Goal: Find specific page/section: Find specific page/section

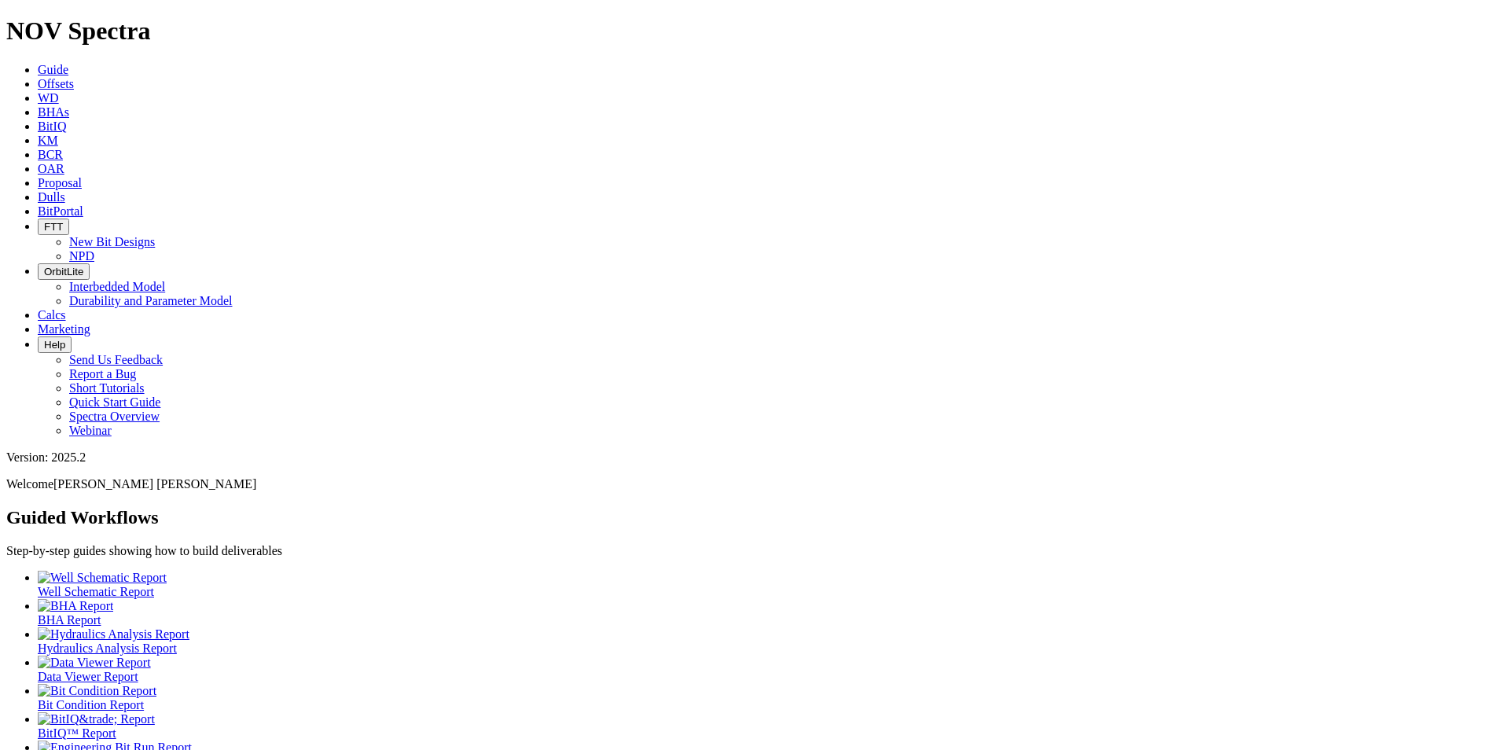
click at [65, 190] on link "Dulls" at bounding box center [52, 196] width 28 height 13
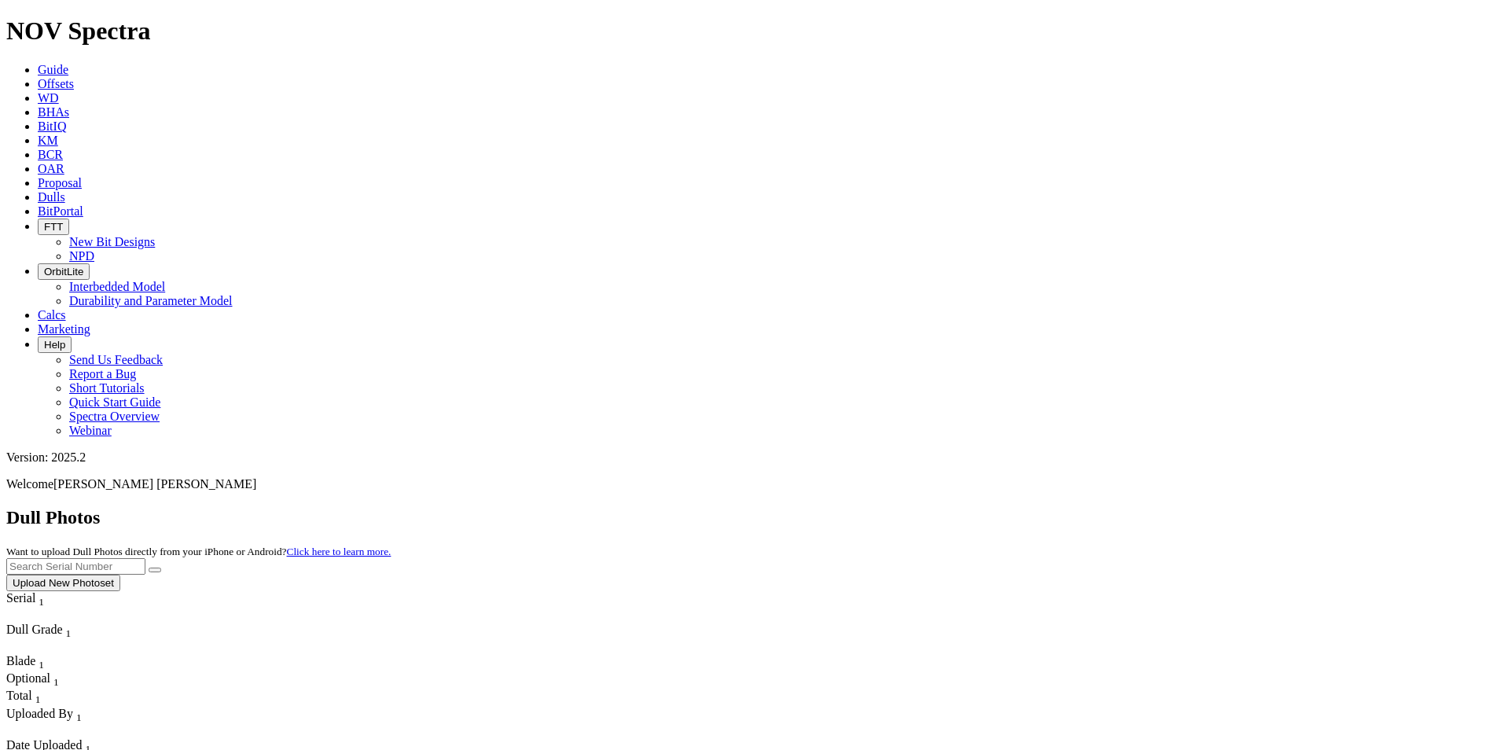
click at [145, 558] on input "text" at bounding box center [75, 566] width 139 height 17
paste input "https://onepetro.org/SPEATCE/proceedings-abstract/22ATCE/22ATCE/509286"
type input "https://onepetro.org/SPEATCE/proceedings-abstract/22ATCE/22ATCE/509286"
drag, startPoint x: 1298, startPoint y: 72, endPoint x: 620, endPoint y: 47, distance: 678.7
click at [620, 507] on div "Dull Photos Want to upload Dull Photos directly from your iPhone or Android? Cl…" at bounding box center [751, 549] width 1490 height 84
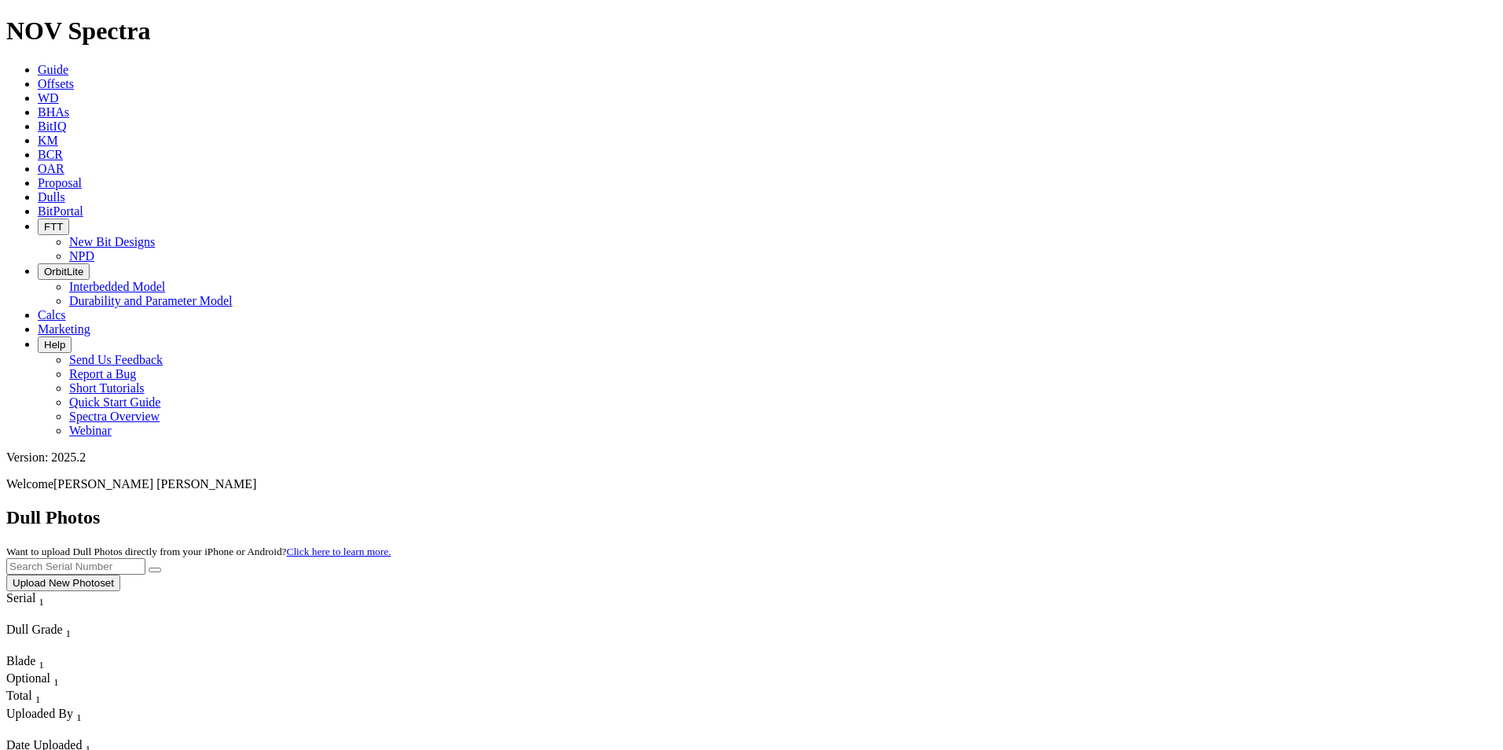
click at [145, 558] on input "text" at bounding box center [75, 566] width 139 height 17
type input "A319689"
click at [161, 567] on button "submit" at bounding box center [155, 569] width 13 height 5
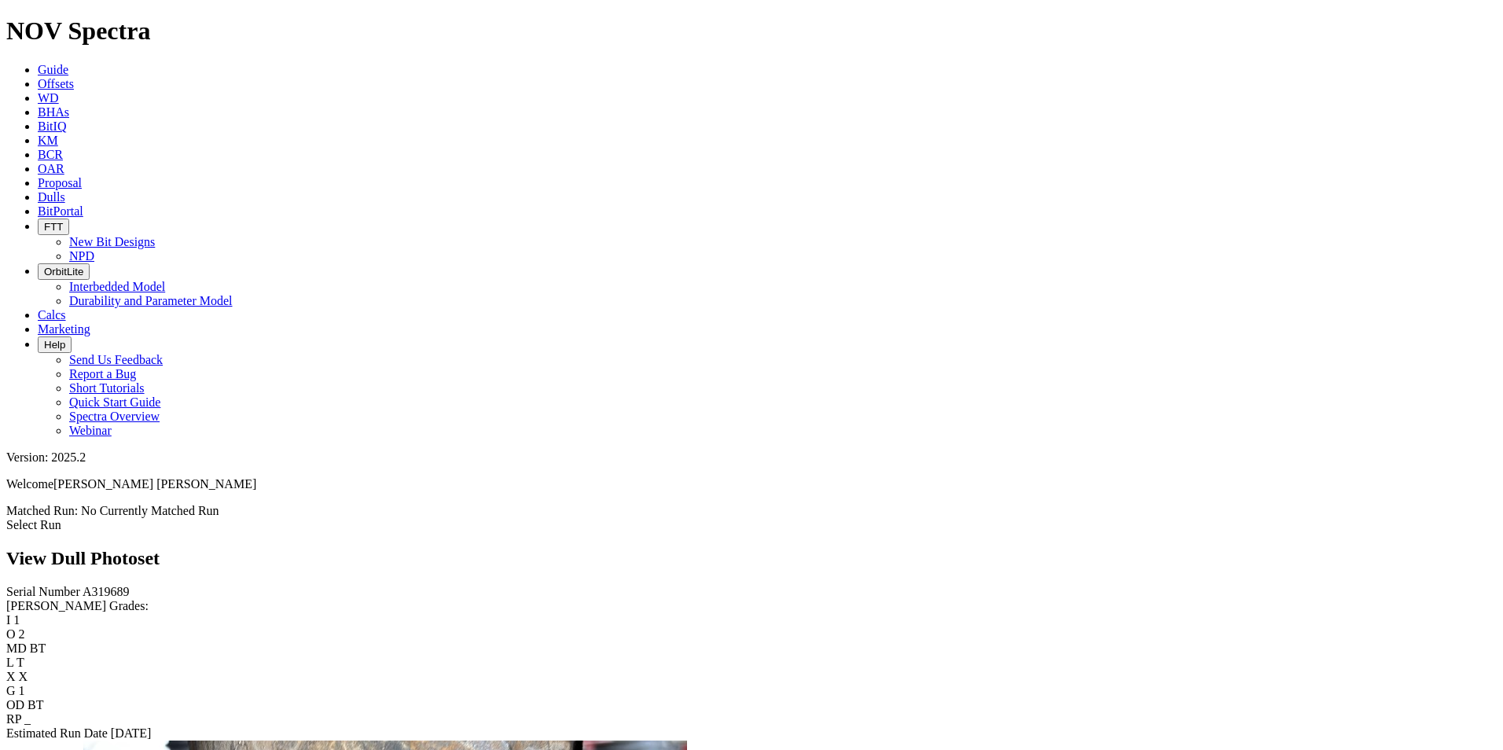
scroll to position [1572, 0]
